Goal: Task Accomplishment & Management: Use online tool/utility

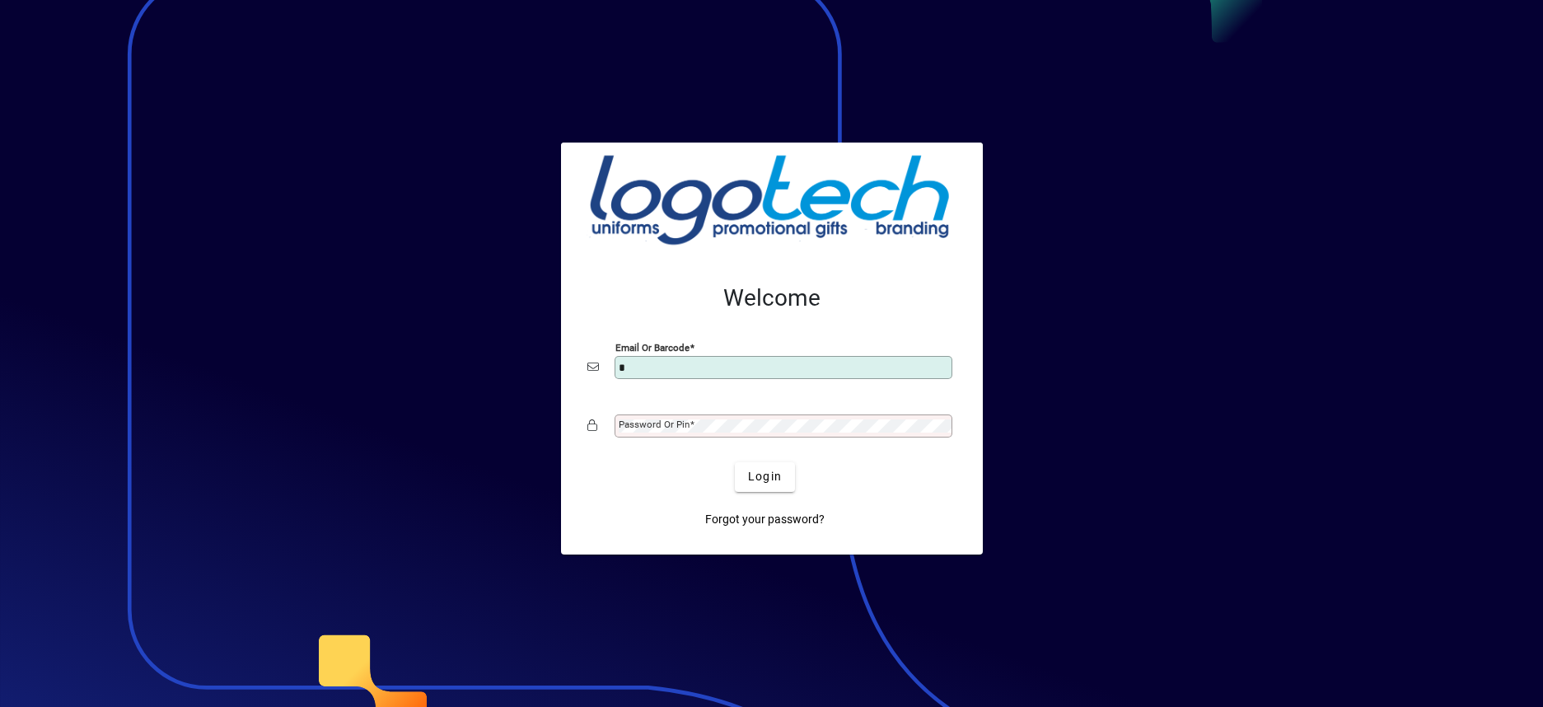
type input "**********"
click at [686, 425] on mat-label "Password or Pin" at bounding box center [654, 425] width 71 height 12
click at [771, 461] on span "submit" at bounding box center [765, 477] width 60 height 40
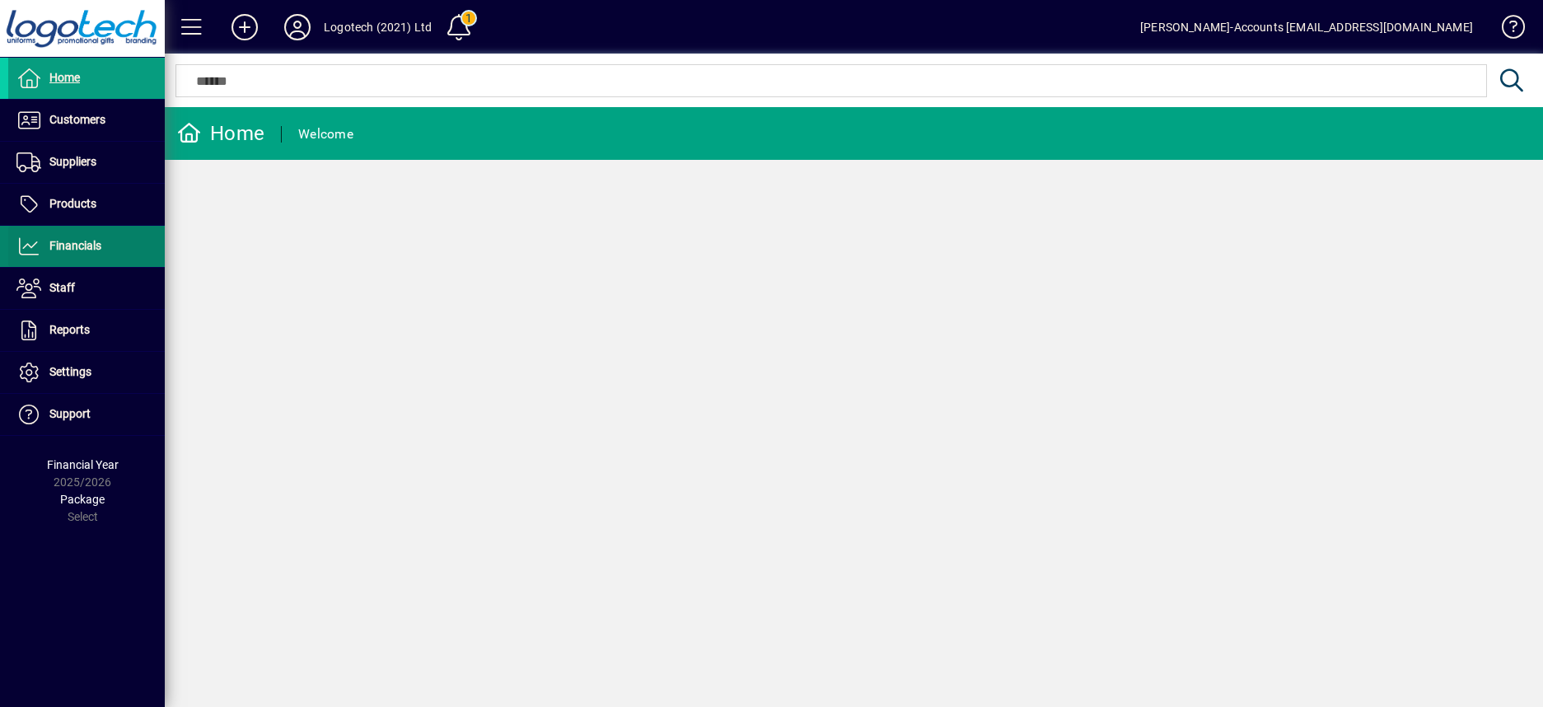
click at [96, 248] on span "Financials" at bounding box center [75, 245] width 52 height 13
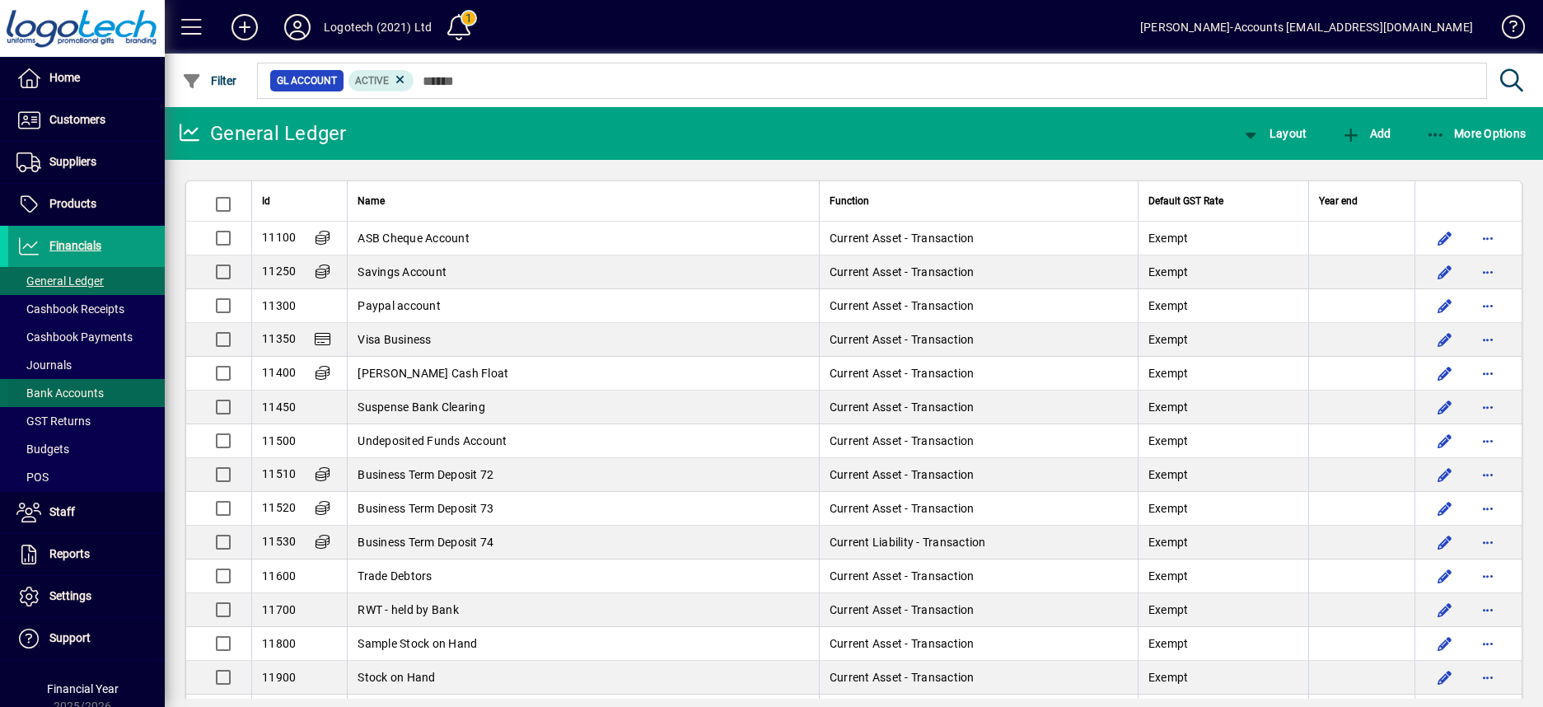
click at [73, 391] on span "Bank Accounts" at bounding box center [59, 392] width 87 height 13
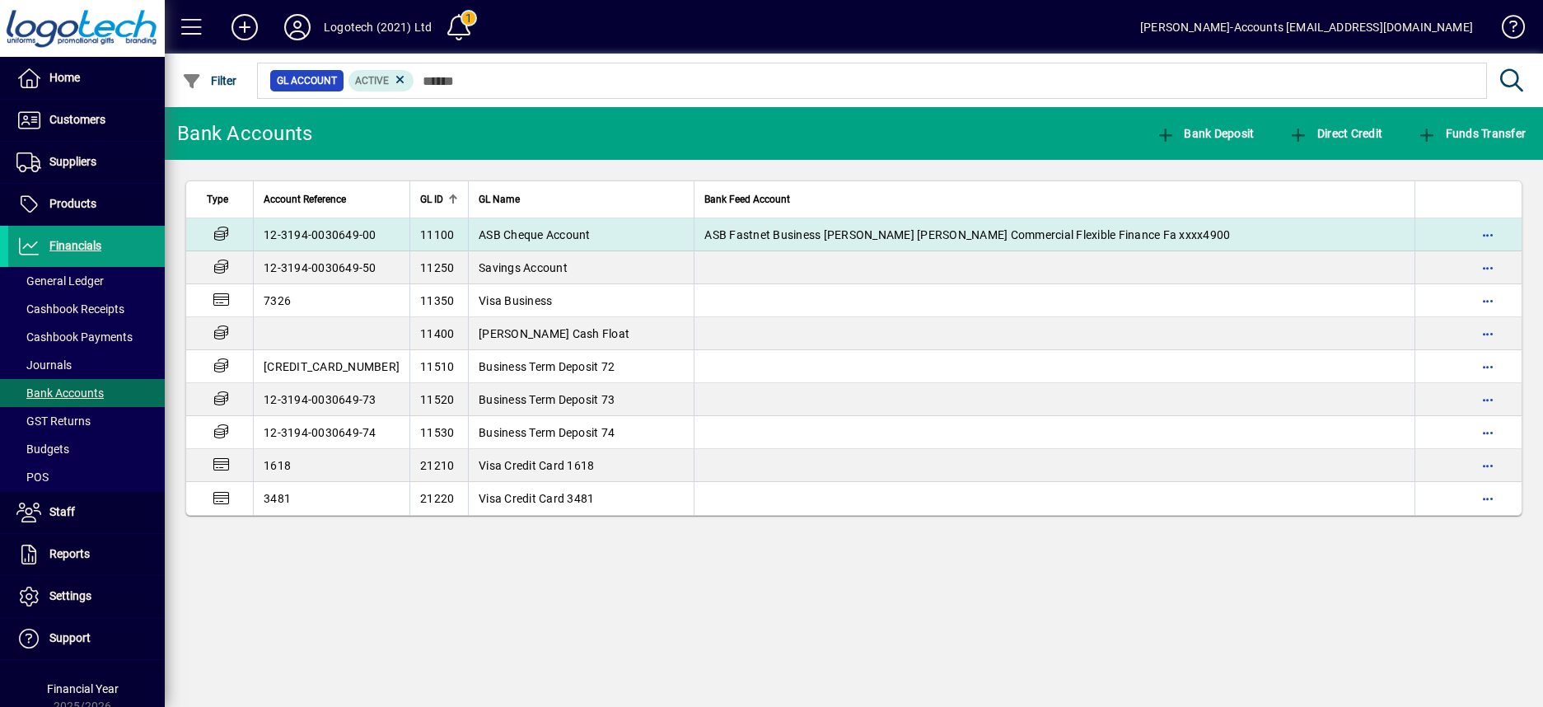
click at [480, 239] on span "ASB Cheque Account" at bounding box center [535, 234] width 112 height 13
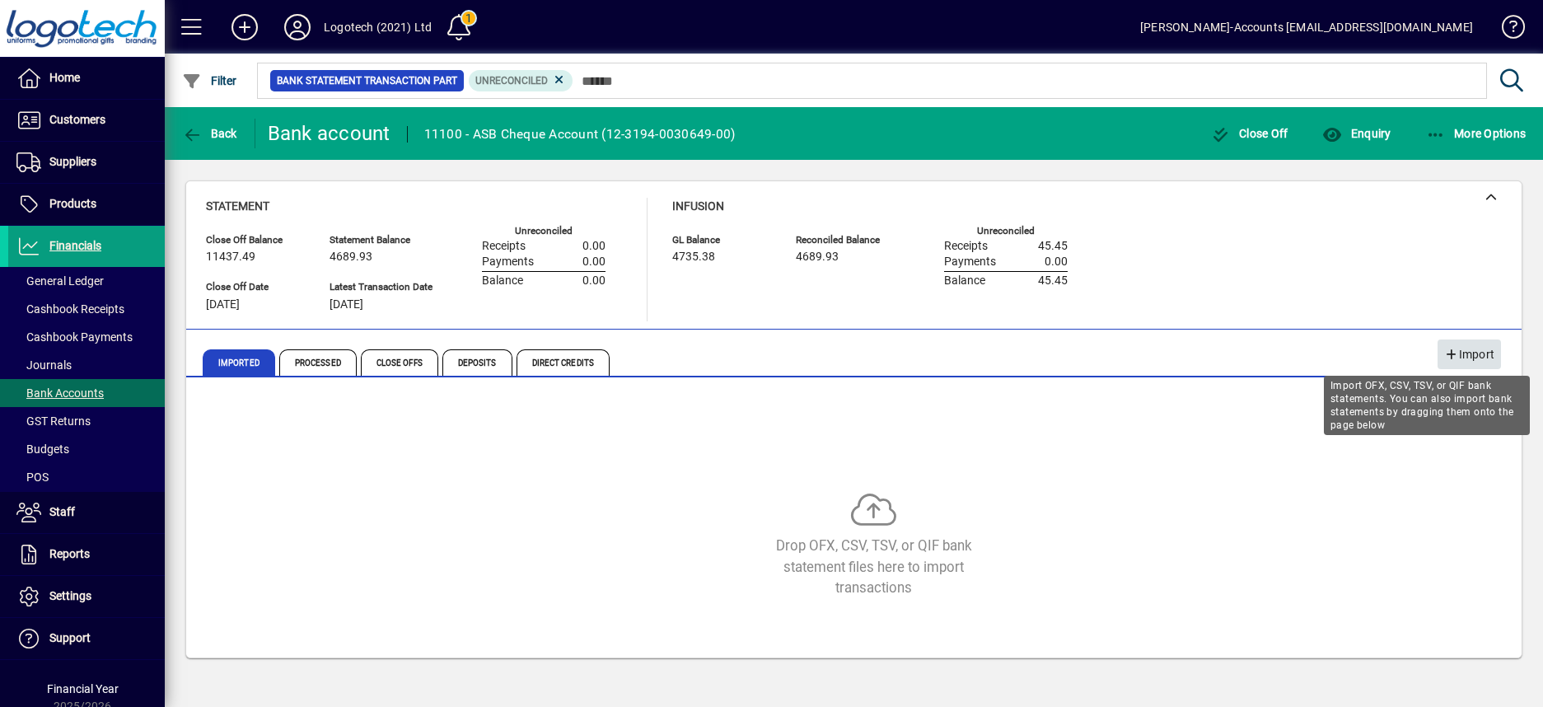
click at [1469, 349] on span "Import" at bounding box center [1469, 354] width 50 height 27
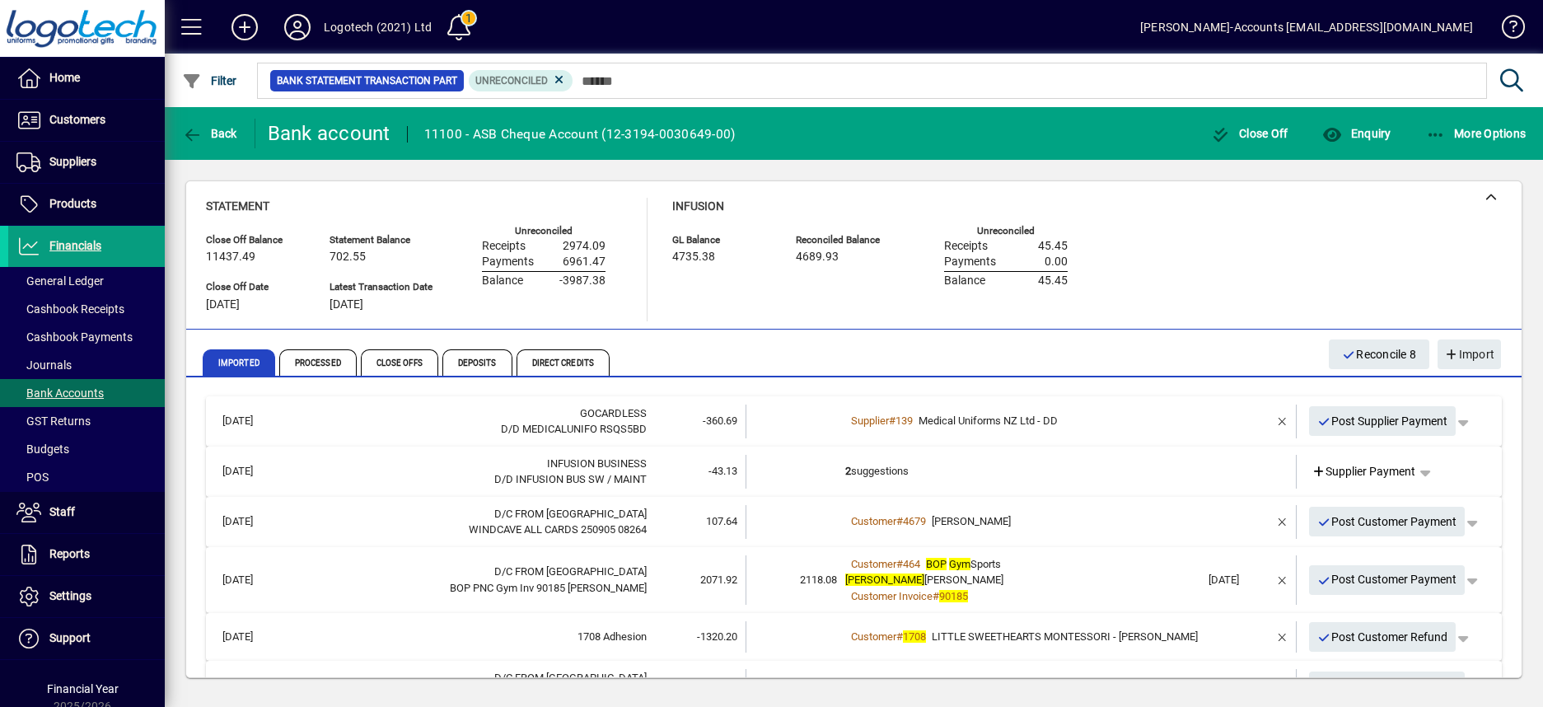
click at [871, 469] on td "2 suggestions" at bounding box center [1022, 472] width 355 height 34
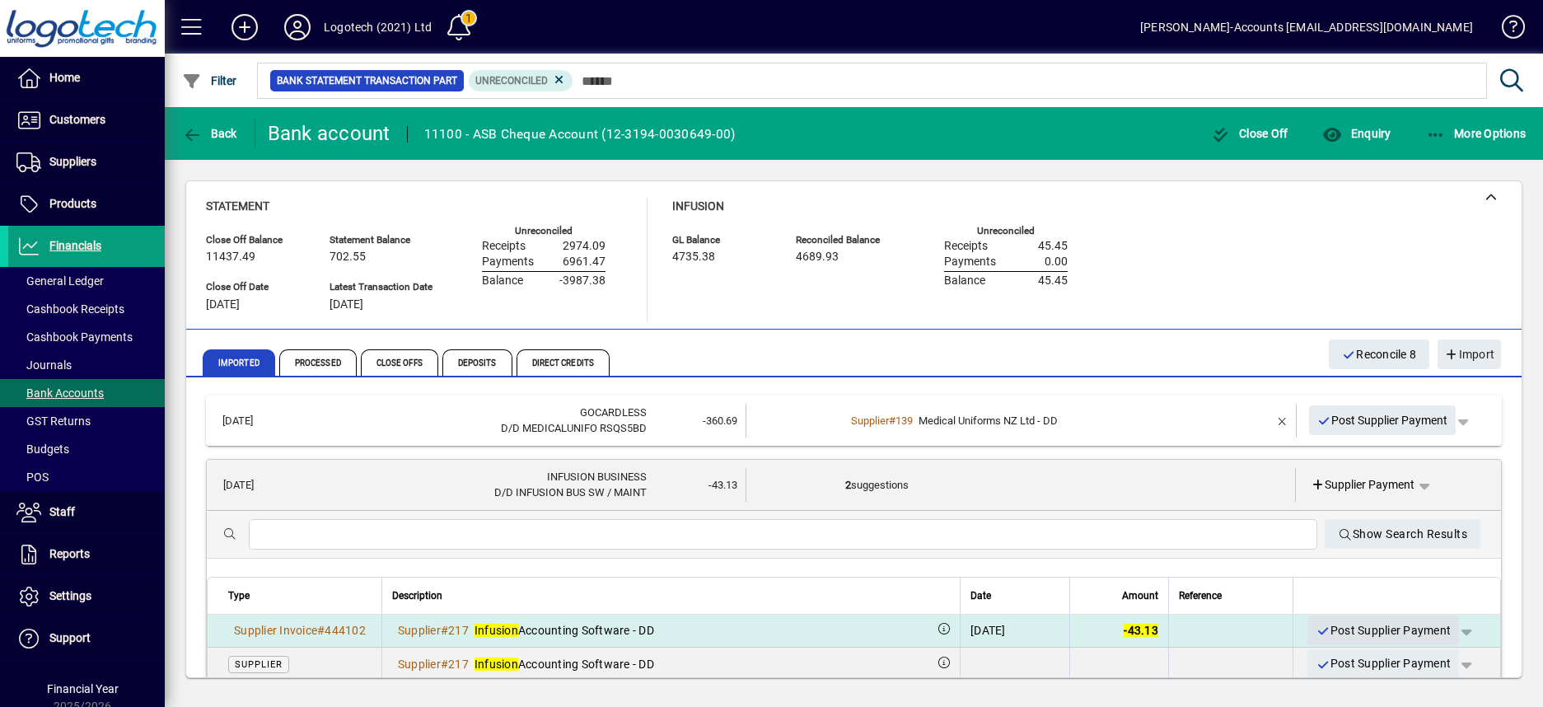
click at [1330, 625] on span "Post Supplier Payment" at bounding box center [1383, 630] width 135 height 27
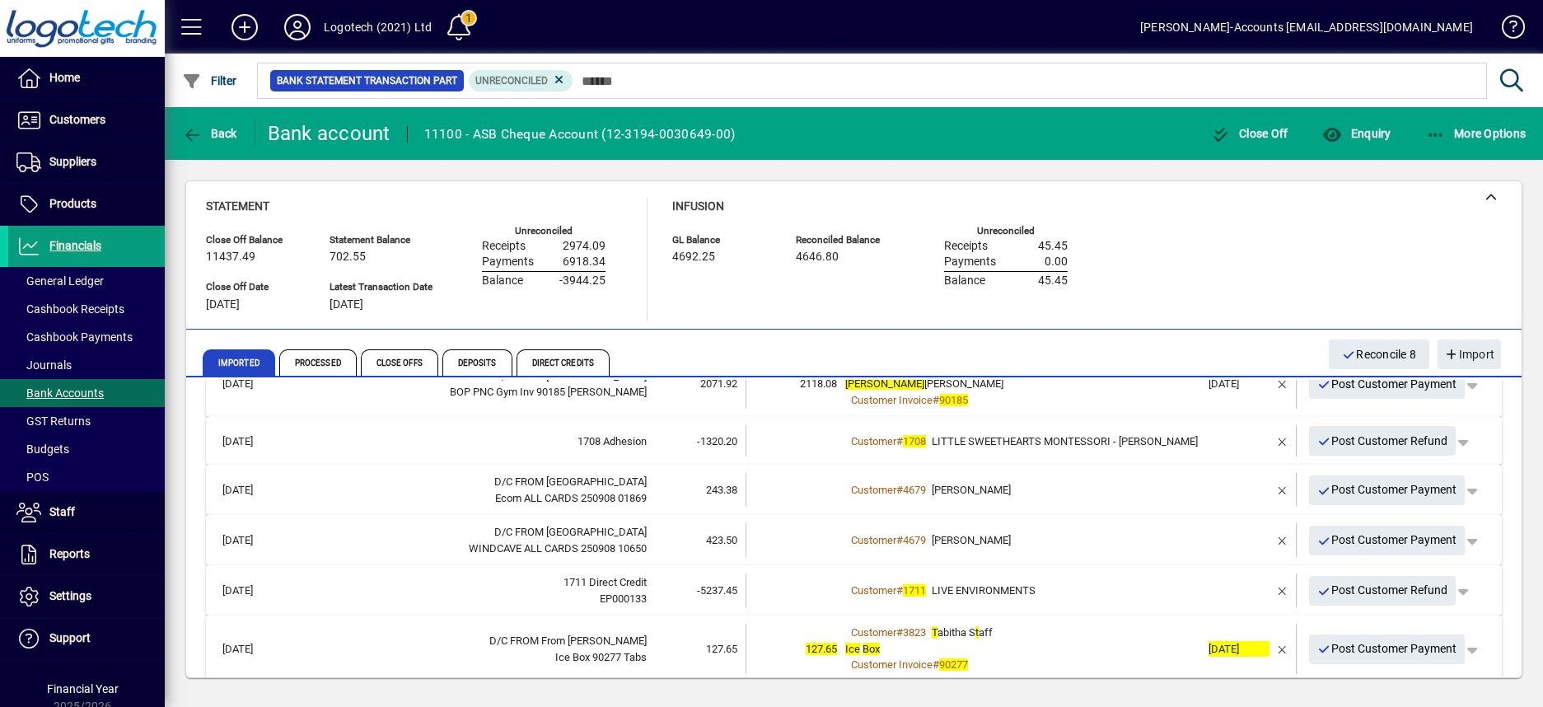
scroll to position [164, 0]
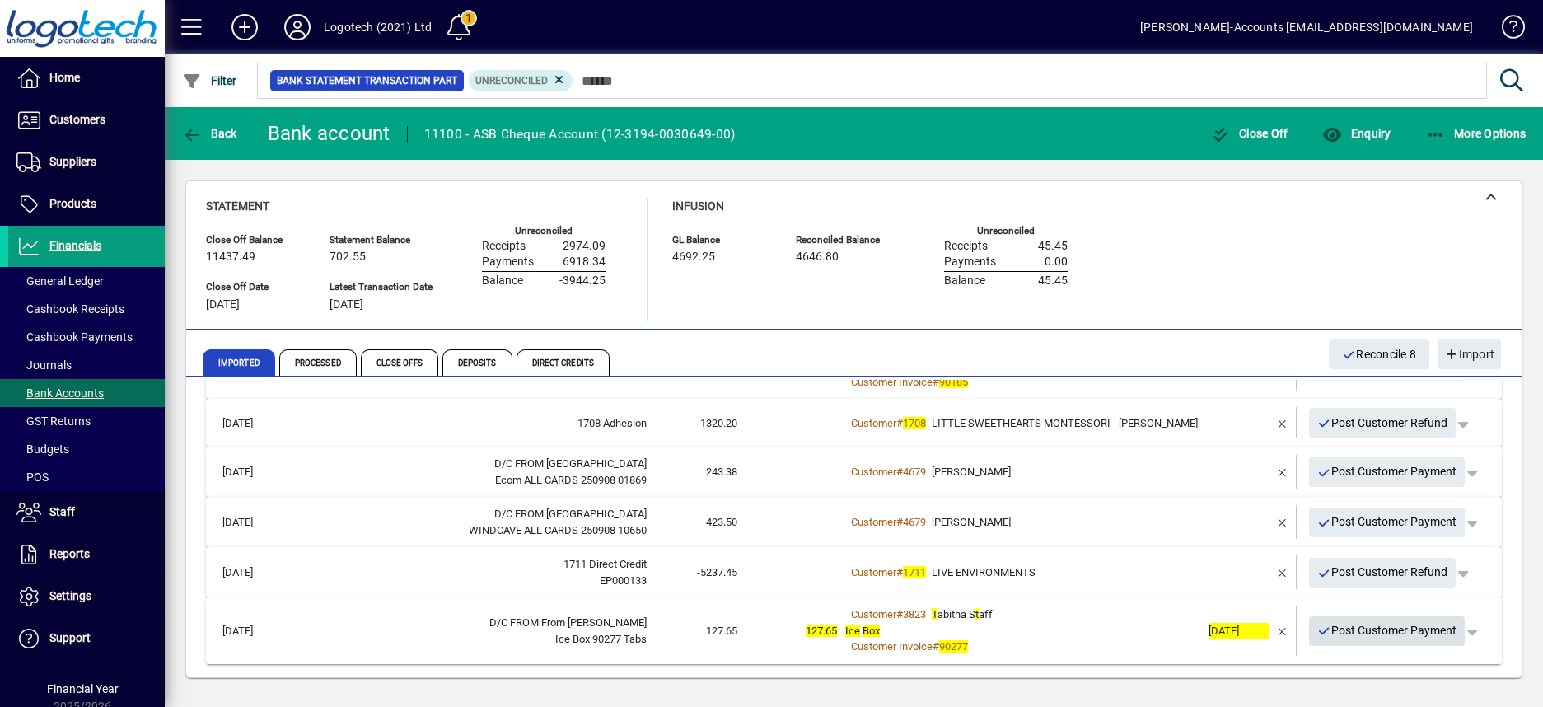
click at [1381, 633] on span "Post Customer Payment" at bounding box center [1387, 630] width 140 height 27
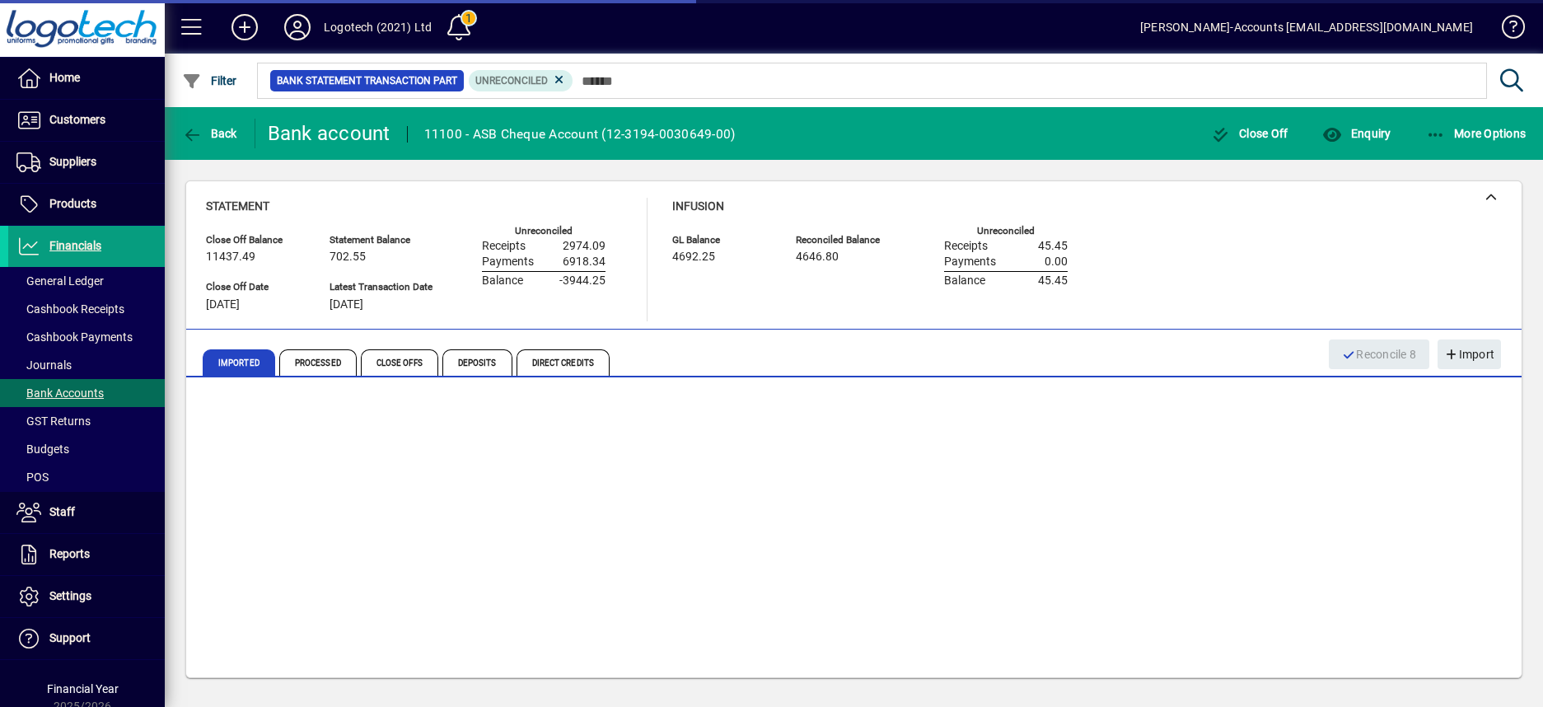
scroll to position [98, 0]
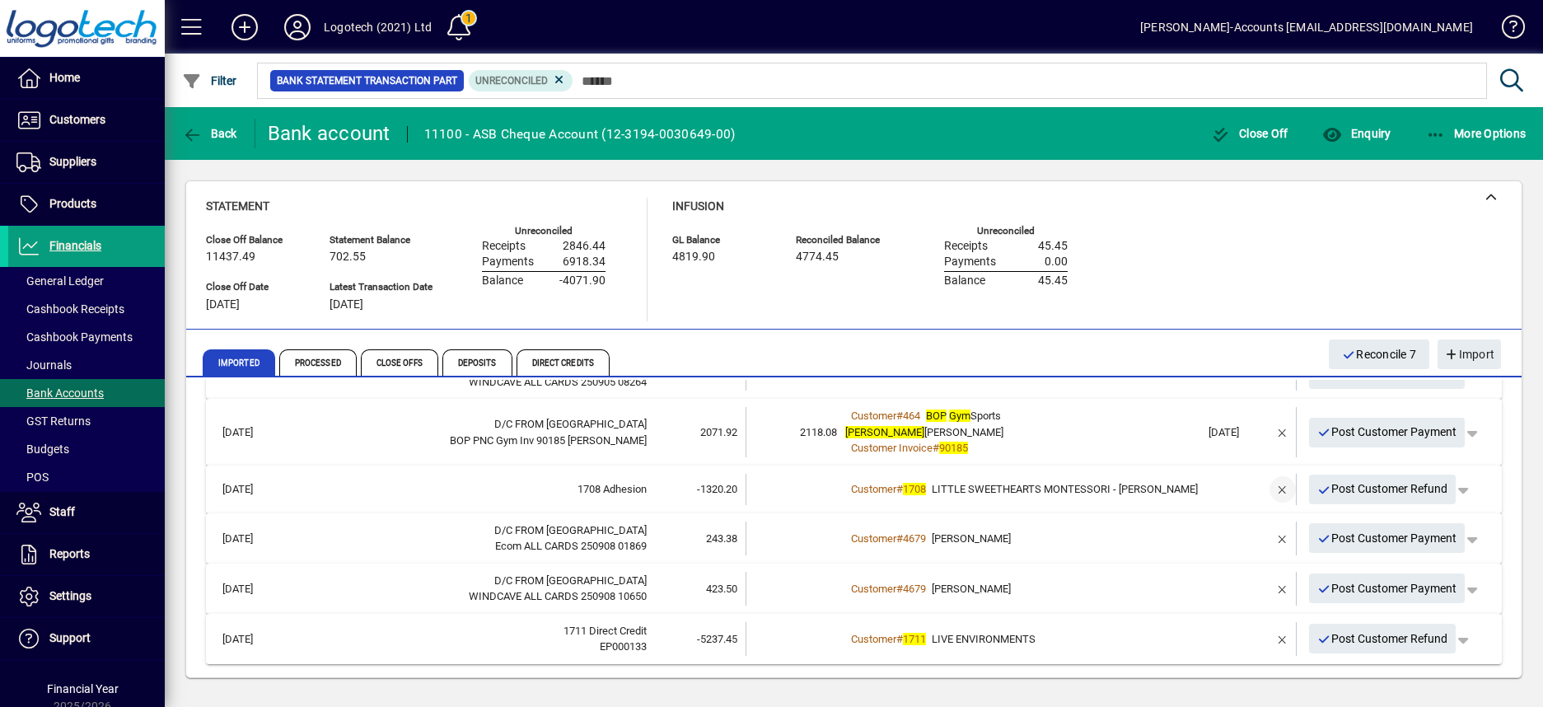
click at [1267, 488] on span "button" at bounding box center [1283, 490] width 40 height 40
click at [1343, 485] on span "Supplier Payment" at bounding box center [1364, 488] width 105 height 17
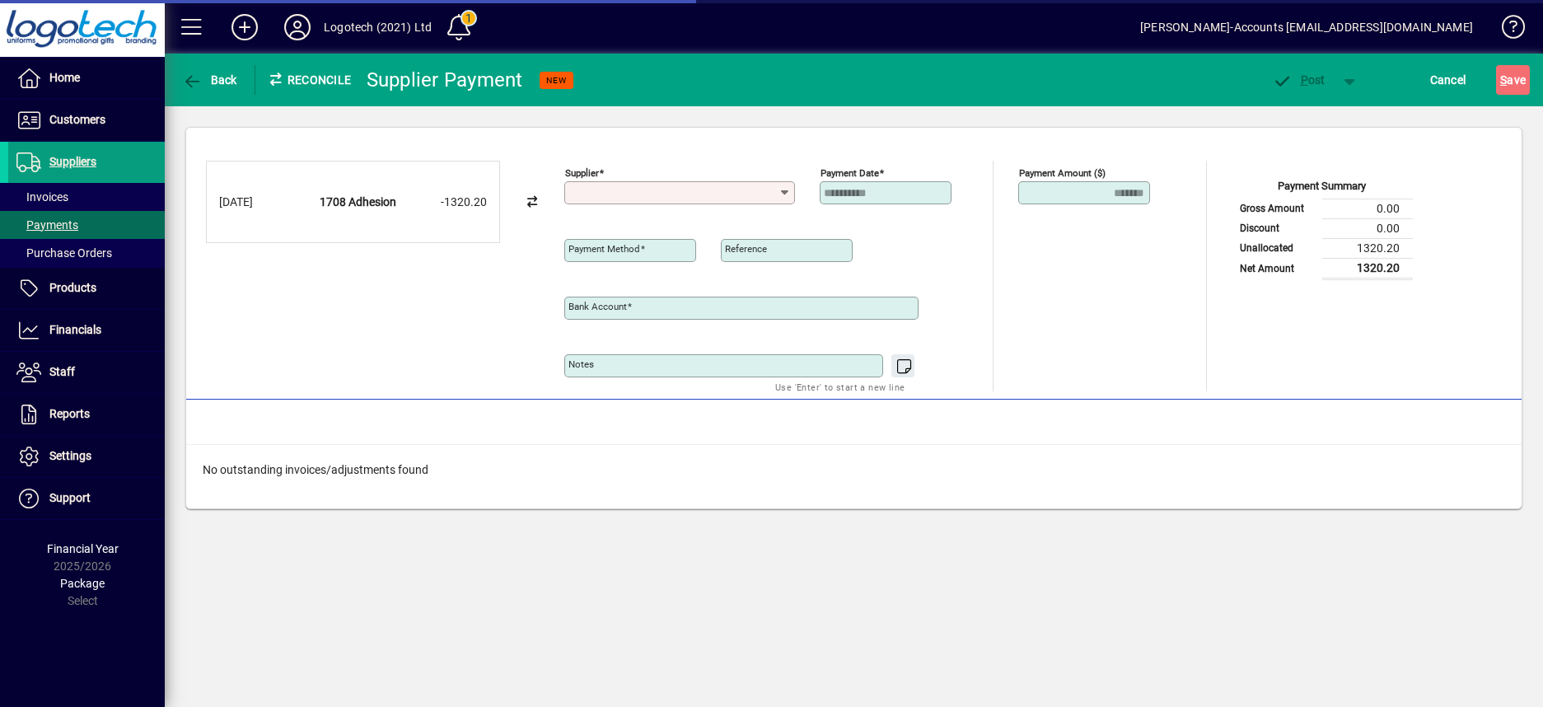
type input "**********"
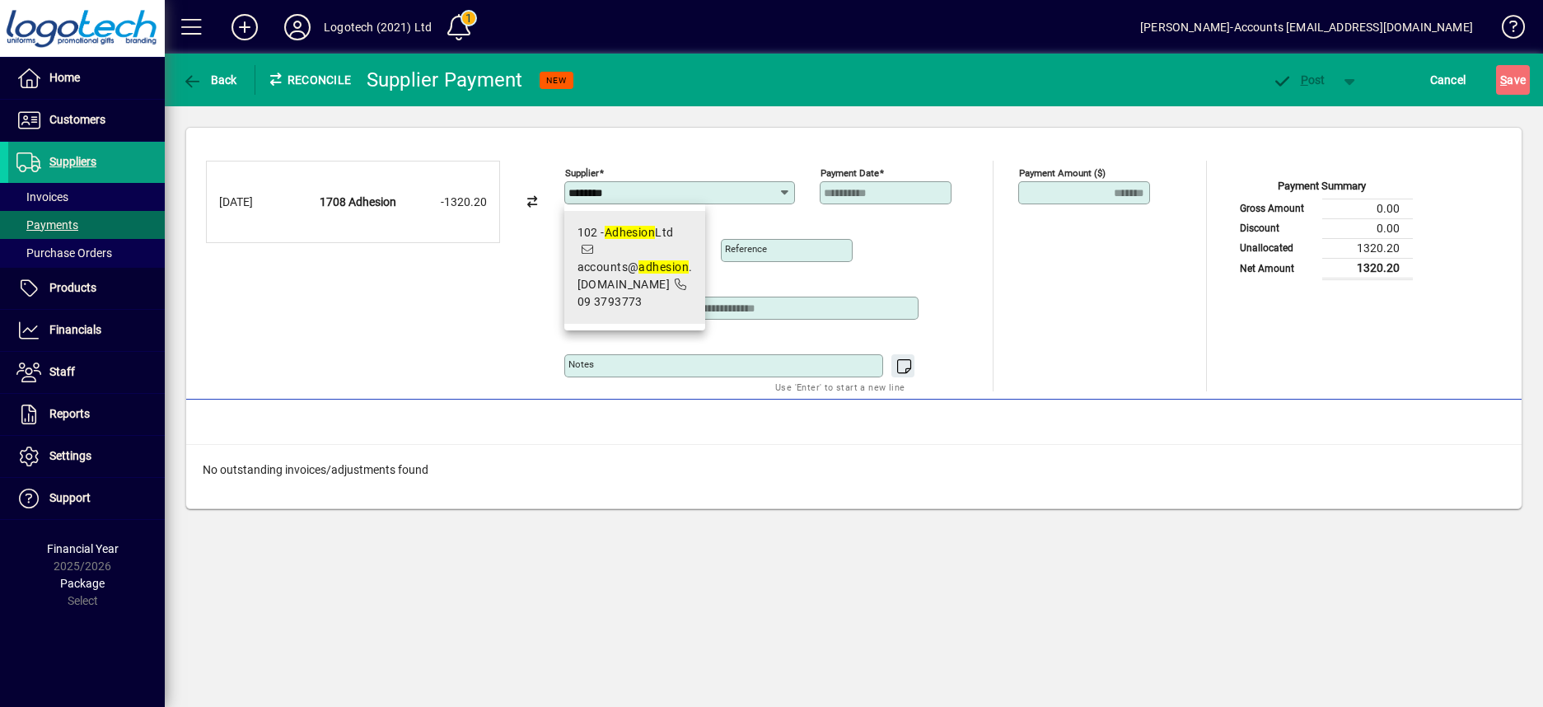
click at [645, 250] on span "102 - Adhesion Ltd accounts@ adhesion .co.nz 09 3793773" at bounding box center [635, 267] width 115 height 87
type input "**********"
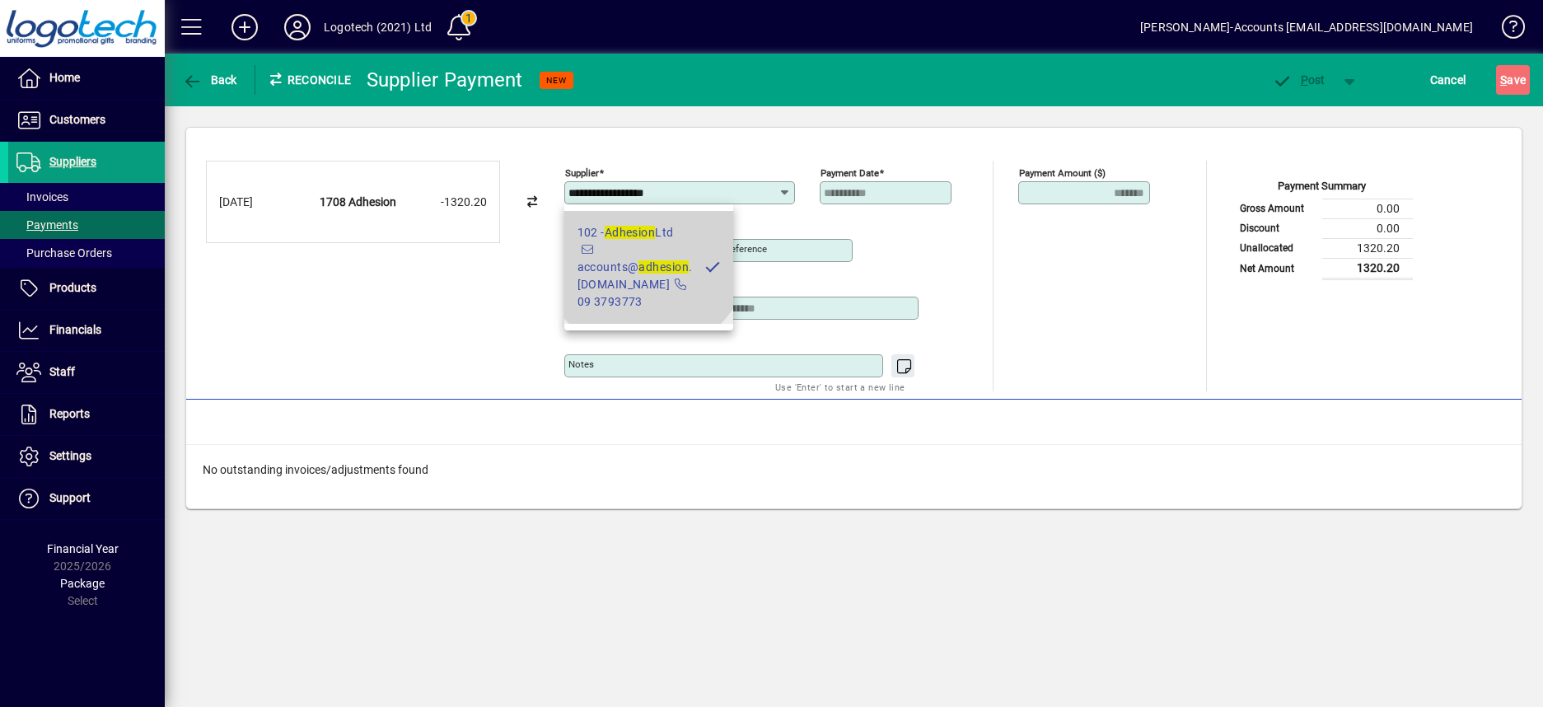
type input "**********"
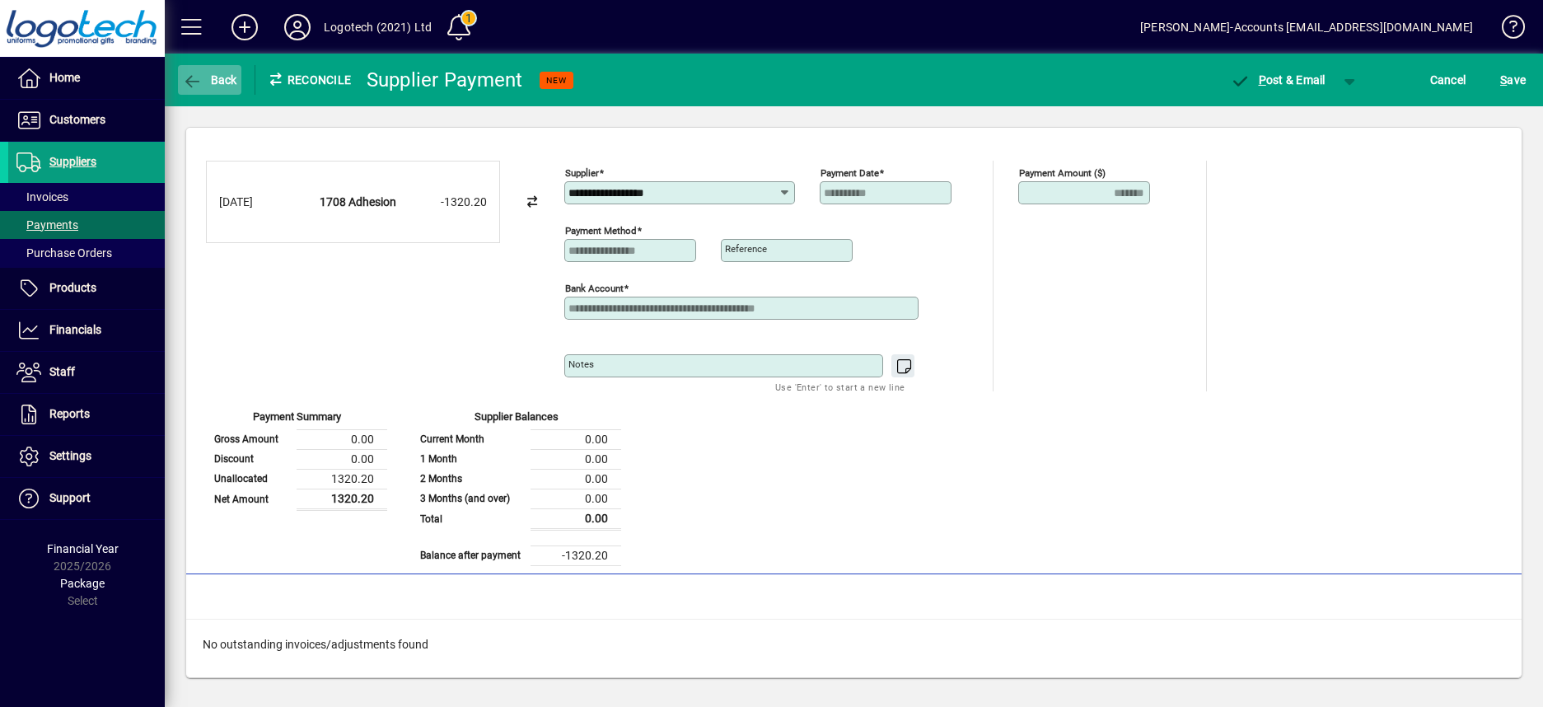
click at [218, 77] on span "Back" at bounding box center [209, 79] width 55 height 13
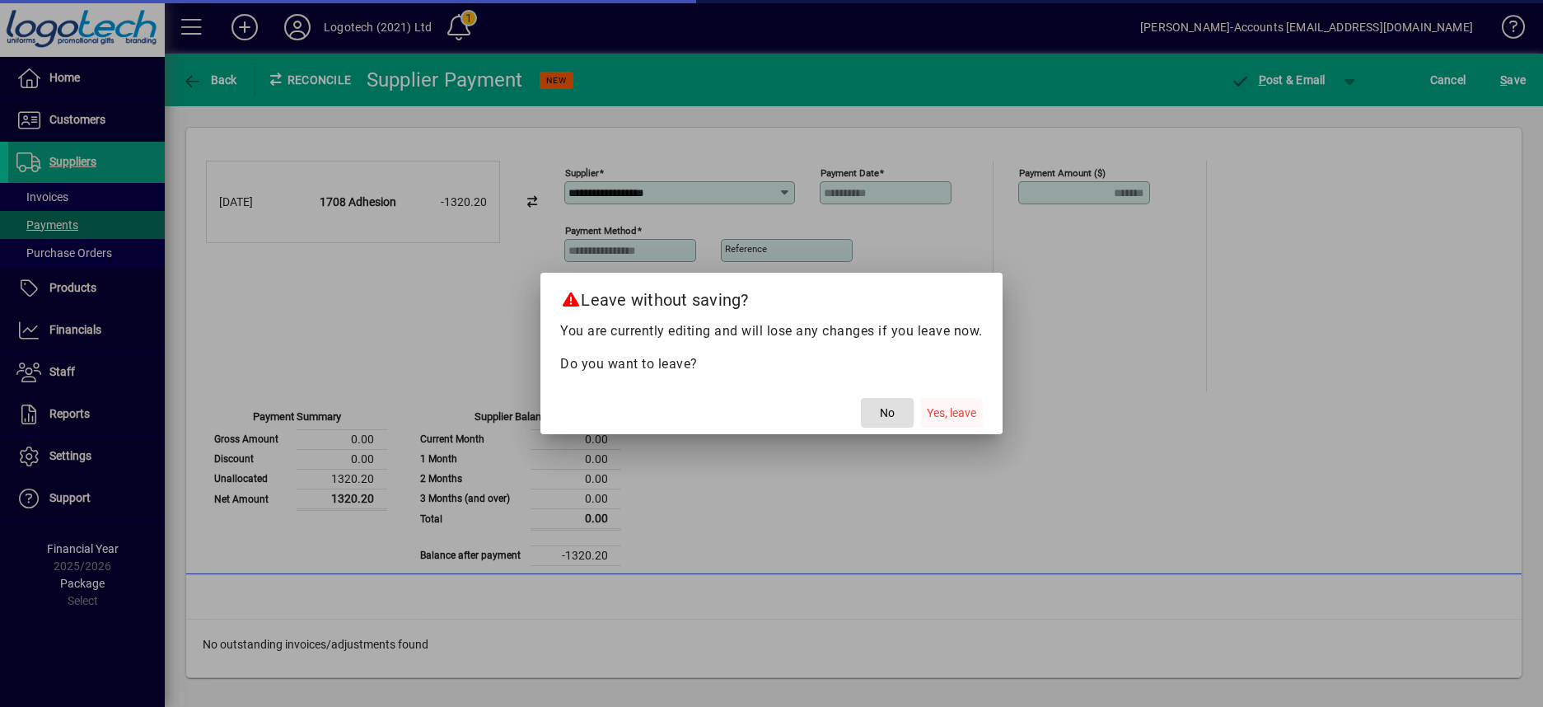
click at [947, 410] on span "Yes, leave" at bounding box center [951, 413] width 49 height 17
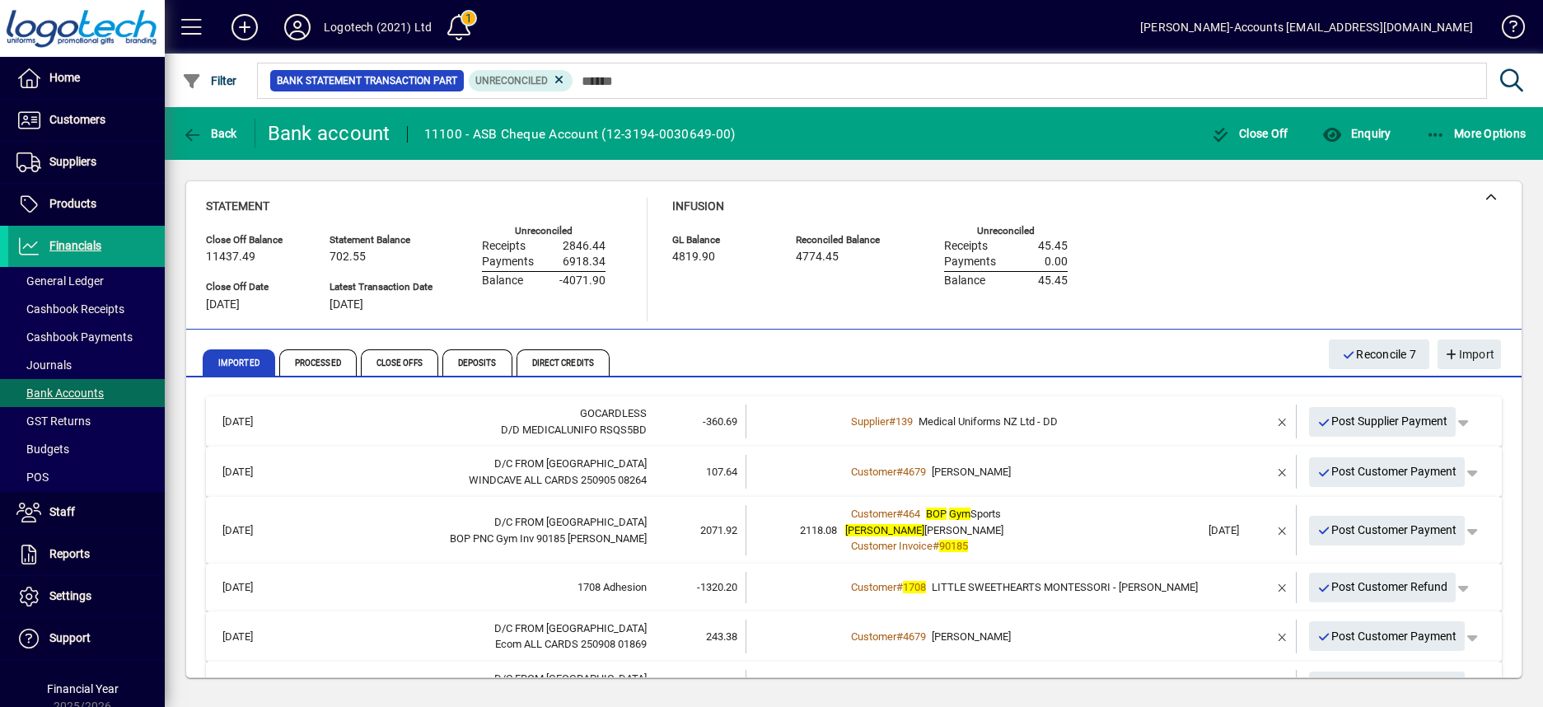
click at [297, 26] on icon at bounding box center [297, 27] width 33 height 26
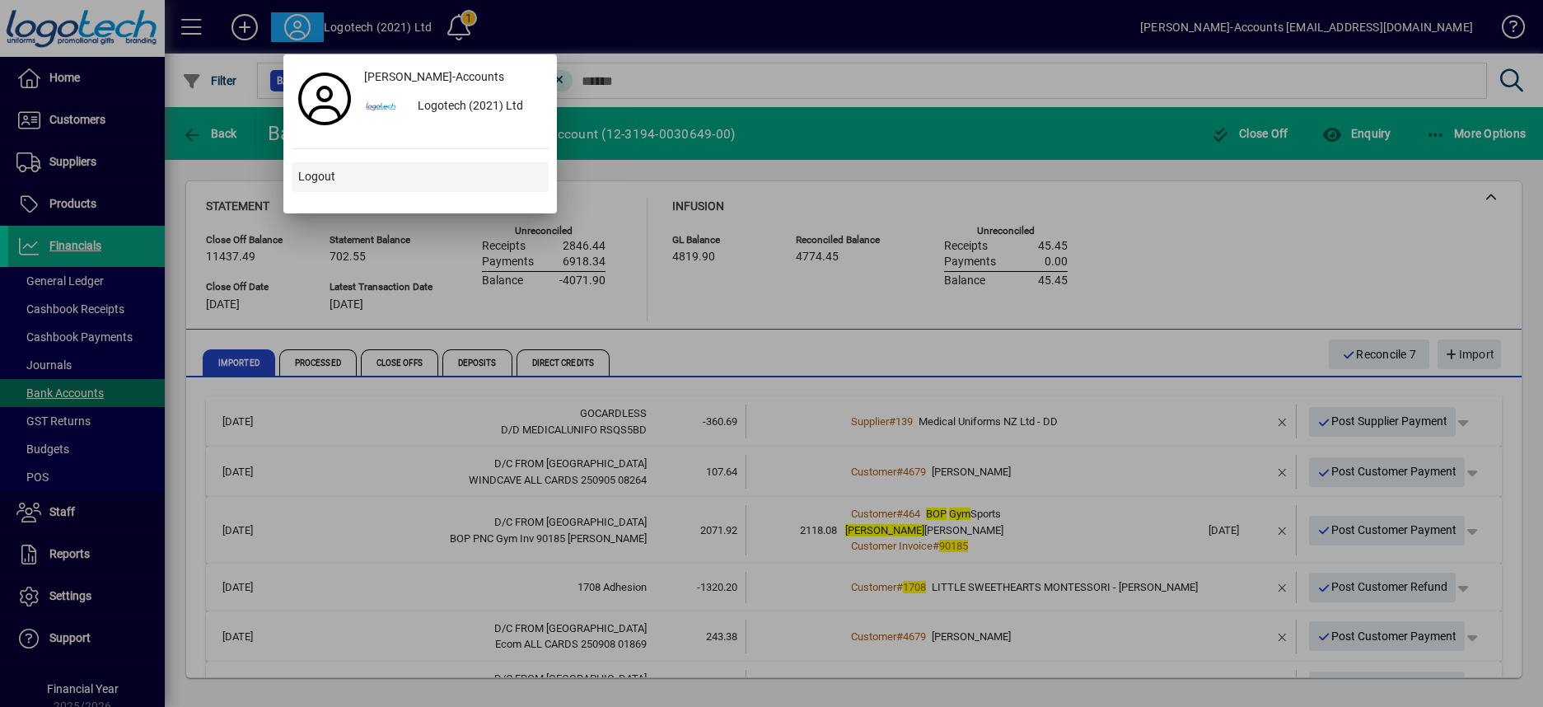
click at [332, 177] on span "Logout" at bounding box center [316, 176] width 37 height 17
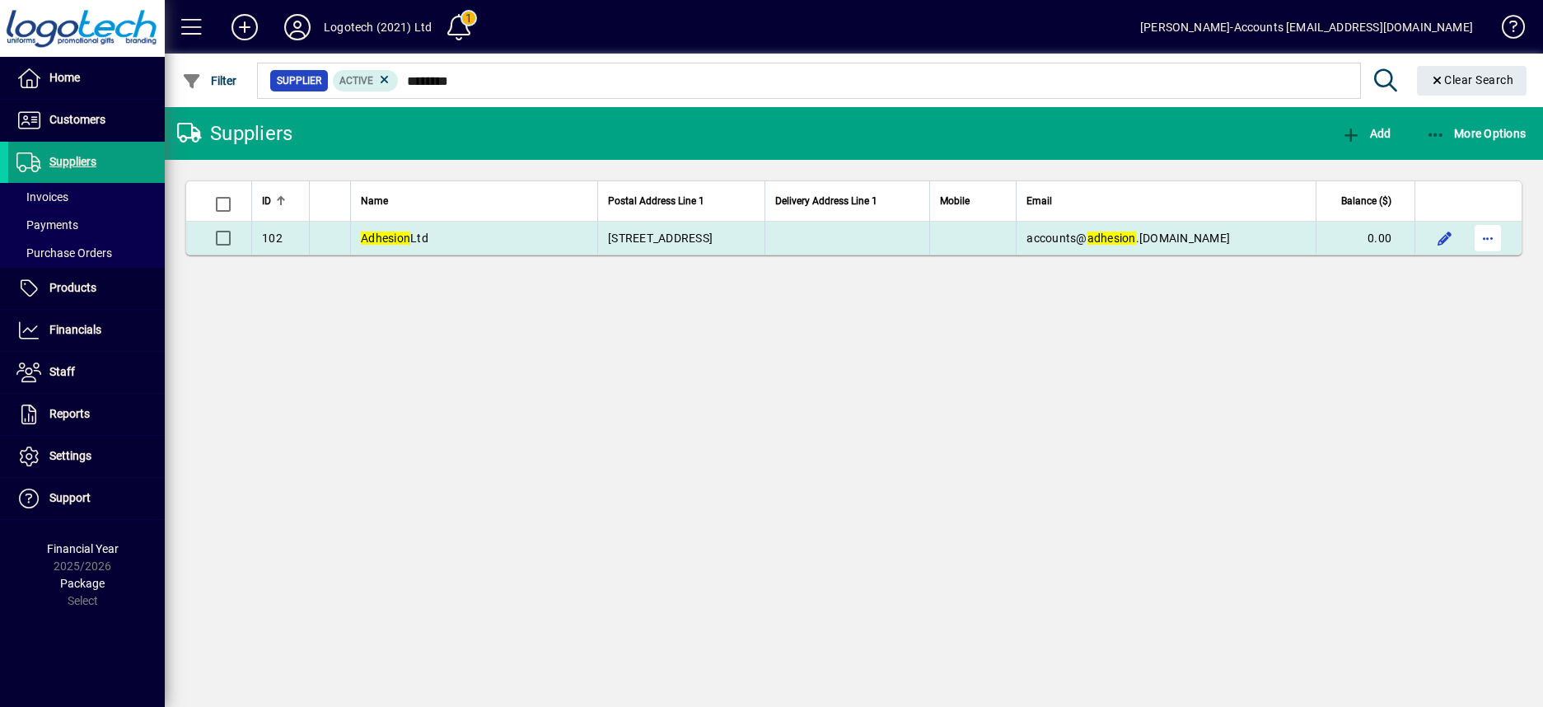
type input "********"
click at [1490, 243] on span "button" at bounding box center [1488, 238] width 40 height 40
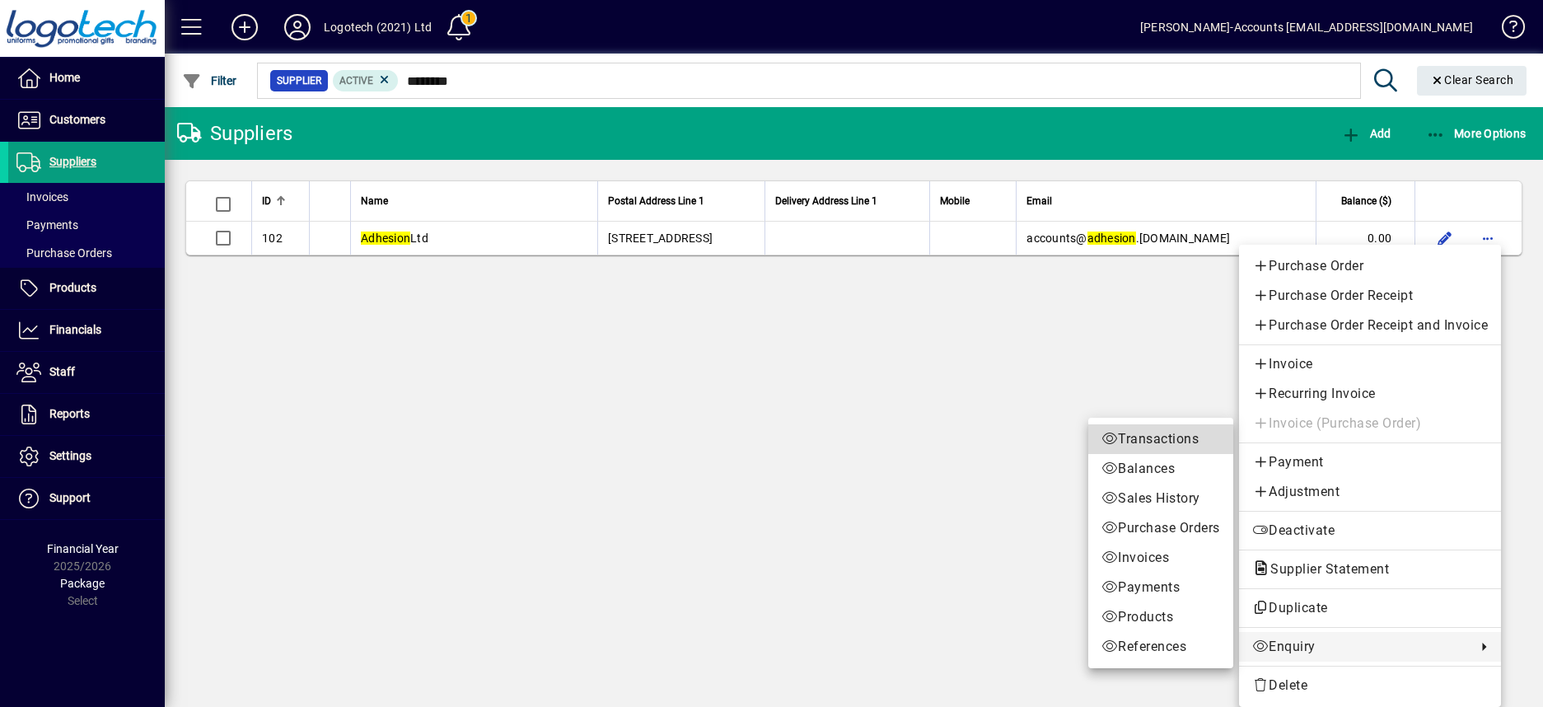
click at [1152, 430] on span "Transactions" at bounding box center [1161, 439] width 119 height 20
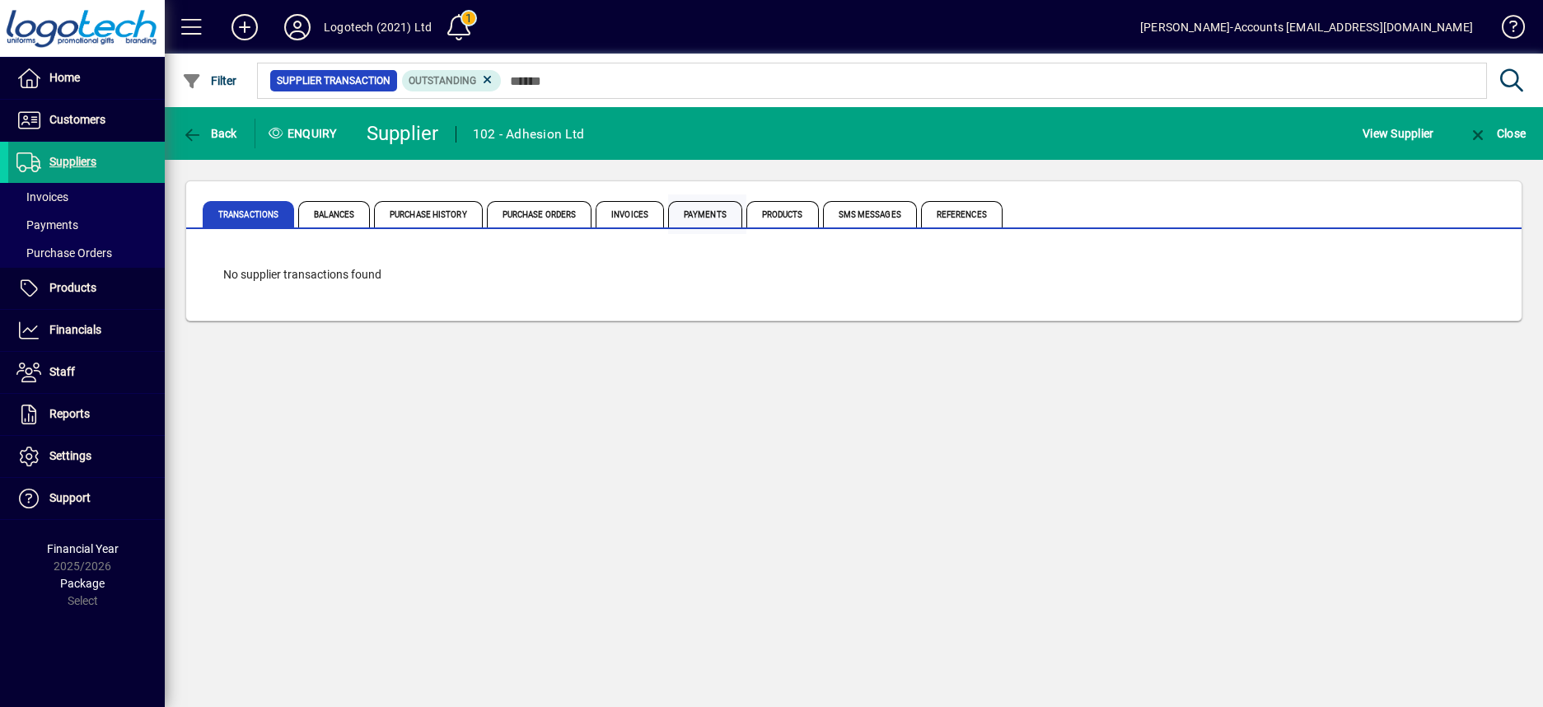
click at [709, 208] on span "Payments" at bounding box center [705, 214] width 74 height 26
